Goal: Information Seeking & Learning: Check status

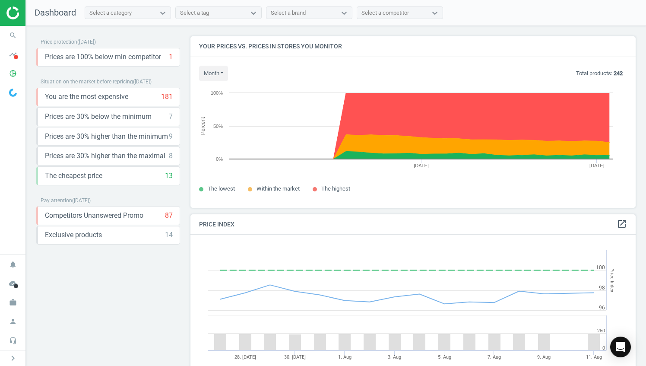
scroll to position [212, 452]
click at [15, 55] on span at bounding box center [16, 57] width 4 height 4
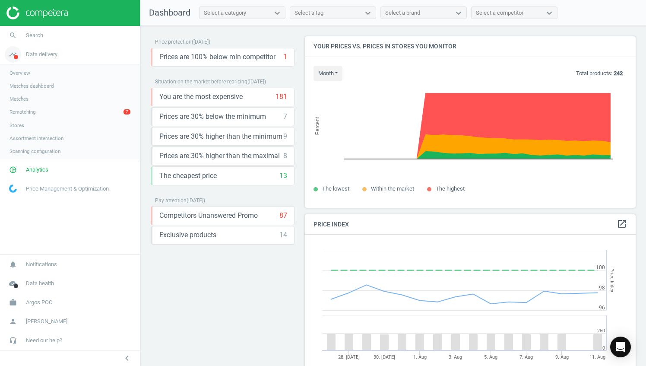
scroll to position [4, 4]
click at [25, 95] on span "Matches" at bounding box center [19, 98] width 19 height 7
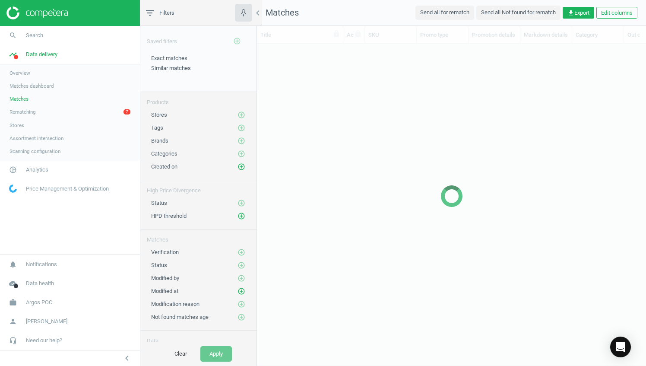
scroll to position [7, 7]
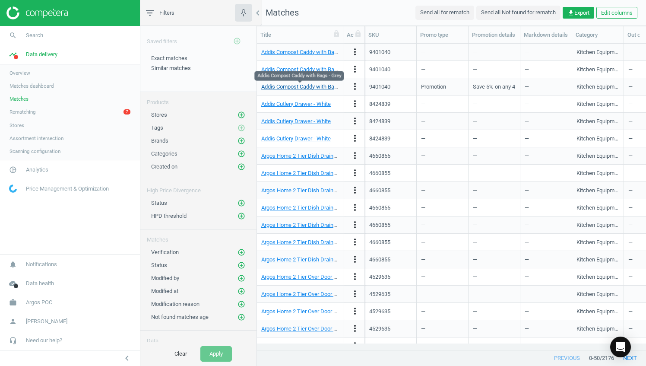
click at [292, 86] on link "Addis Compost Caddy with Bags - Grey" at bounding box center [308, 86] width 95 height 6
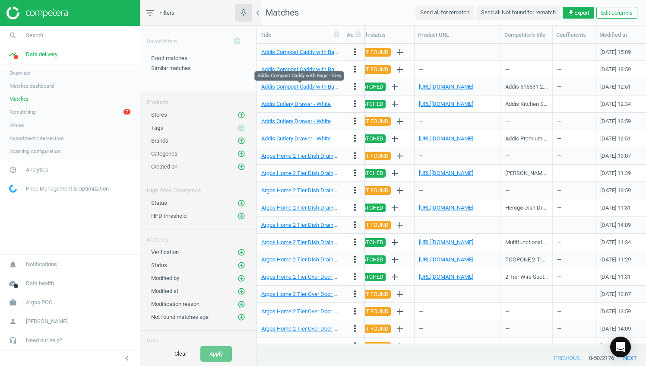
scroll to position [0, 1017]
click at [474, 87] on link "https://www.amazon.co.uk/Addis-Litre-Kitchen-Compost-Caddy/dp/B0111AN9E6/" at bounding box center [446, 86] width 54 height 6
click at [260, 15] on icon "chevron_left" at bounding box center [258, 13] width 10 height 10
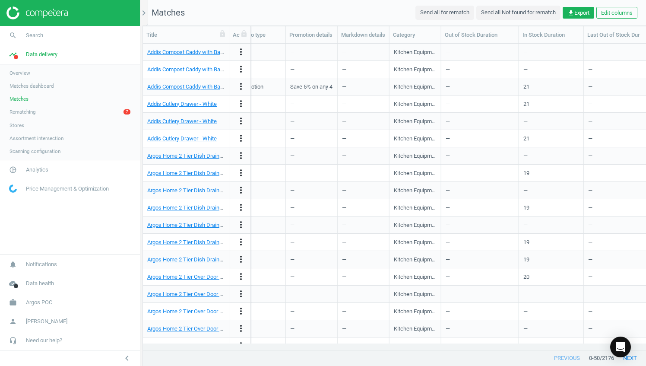
scroll to position [0, 69]
click at [241, 51] on icon "more_vert" at bounding box center [241, 52] width 10 height 10
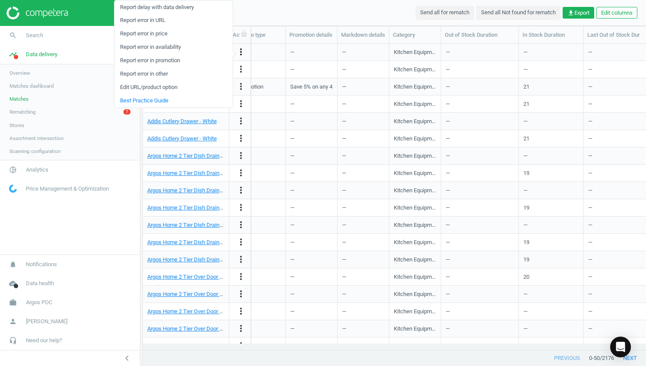
click at [241, 51] on icon "more_vert" at bounding box center [241, 52] width 10 height 10
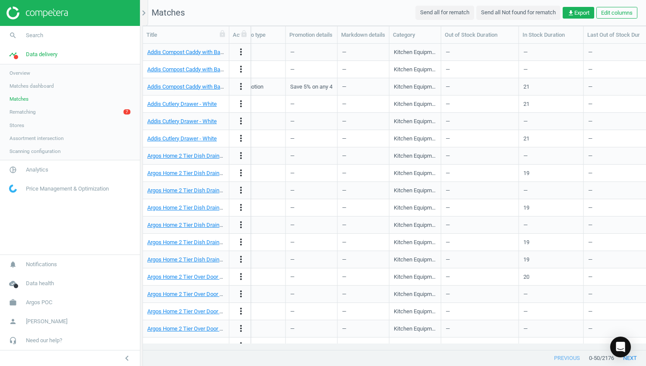
scroll to position [0, 0]
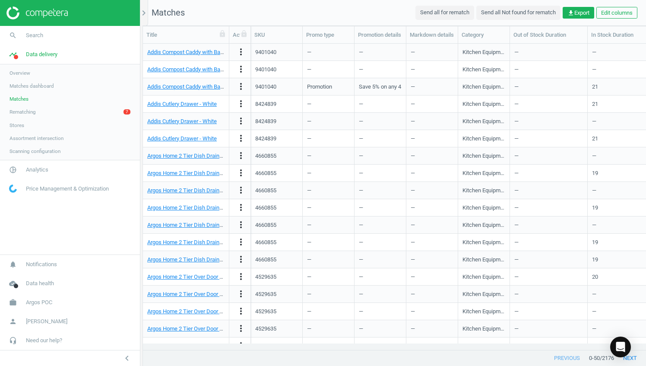
click at [41, 87] on span "Matches dashboard" at bounding box center [32, 86] width 45 height 7
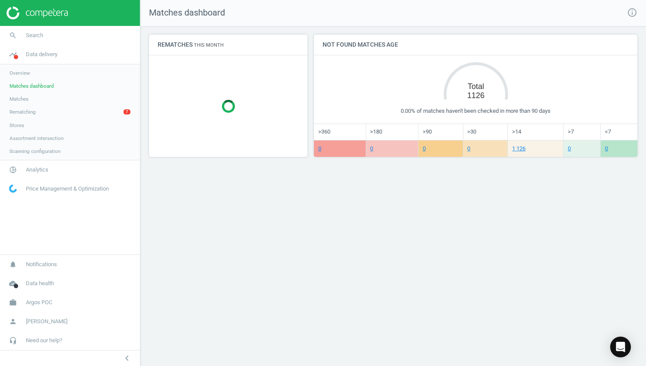
click at [20, 122] on span "Stores" at bounding box center [17, 125] width 15 height 7
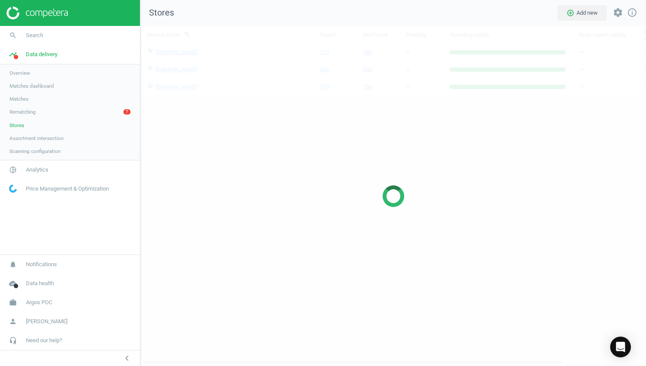
scroll to position [353, 519]
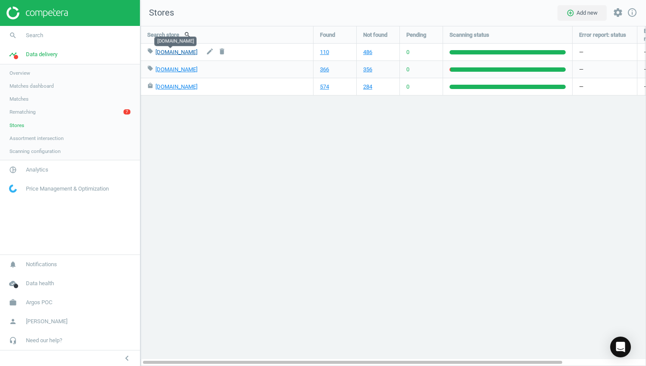
click at [168, 53] on link "[DOMAIN_NAME]" at bounding box center [177, 52] width 42 height 6
click at [325, 53] on link "110" at bounding box center [324, 52] width 9 height 8
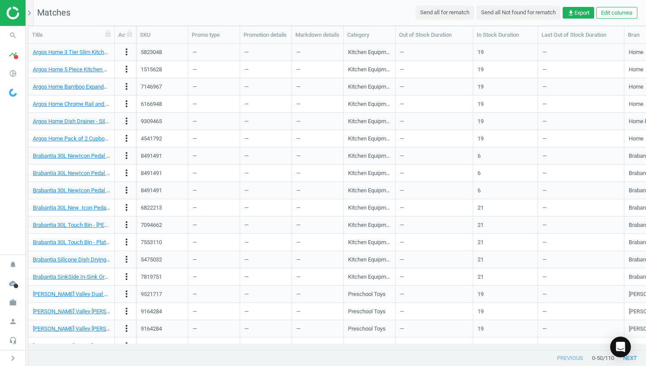
scroll to position [389, 0]
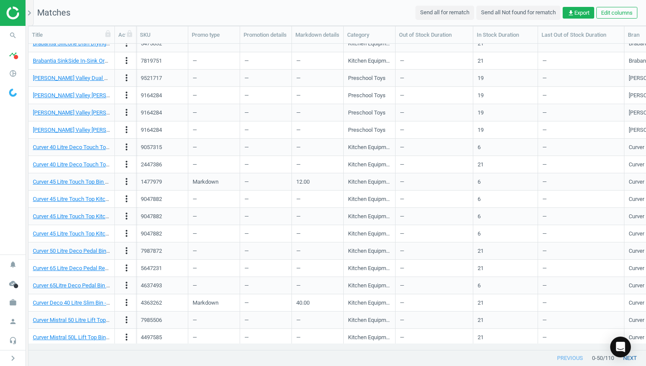
click at [634, 360] on button "next" at bounding box center [630, 358] width 32 height 16
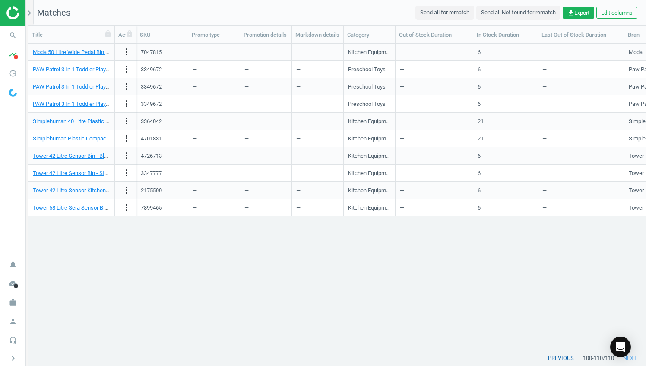
click at [562, 362] on button "previous" at bounding box center [561, 358] width 44 height 16
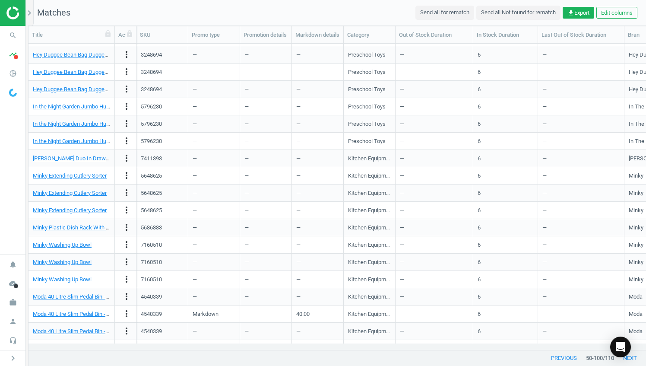
scroll to position [564, 0]
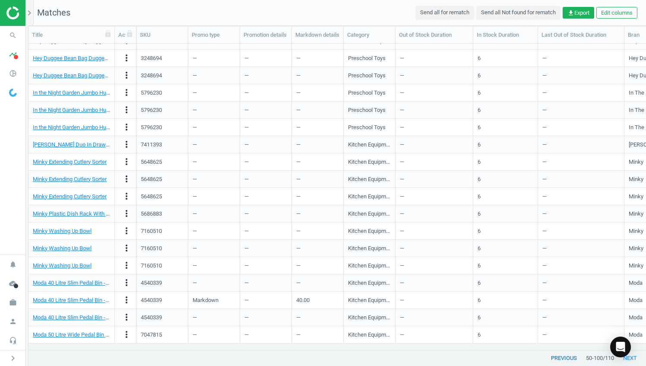
click at [566, 362] on button "previous" at bounding box center [564, 358] width 44 height 16
